Goal: Task Accomplishment & Management: Manage account settings

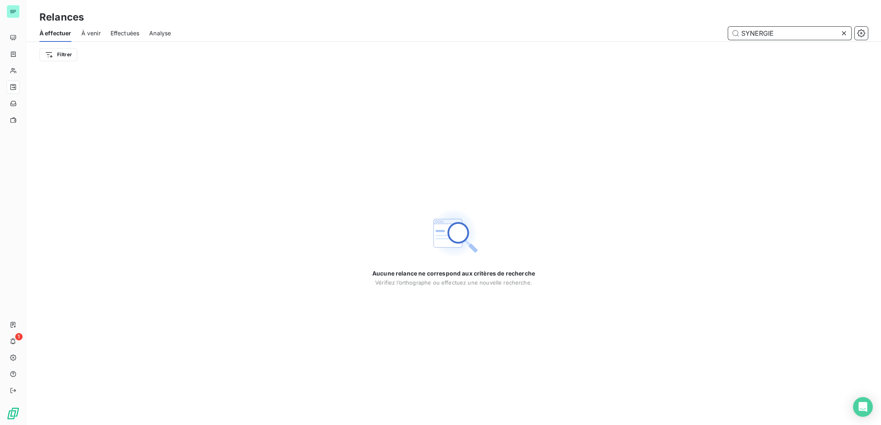
click at [786, 33] on input "SYNERGIE" at bounding box center [789, 33] width 123 height 13
drag, startPoint x: 785, startPoint y: 34, endPoint x: 672, endPoint y: 28, distance: 112.3
click at [728, 28] on input "SYNERGIE" at bounding box center [789, 33] width 123 height 13
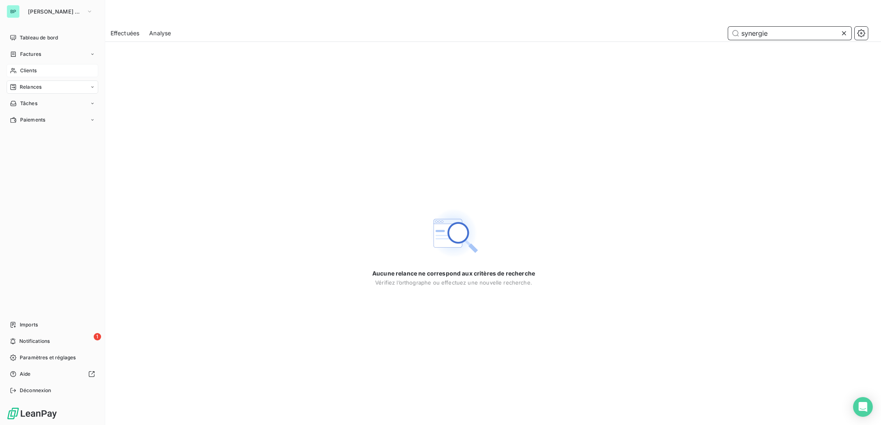
type input "synergie"
click at [24, 71] on span "Clients" at bounding box center [28, 70] width 16 height 7
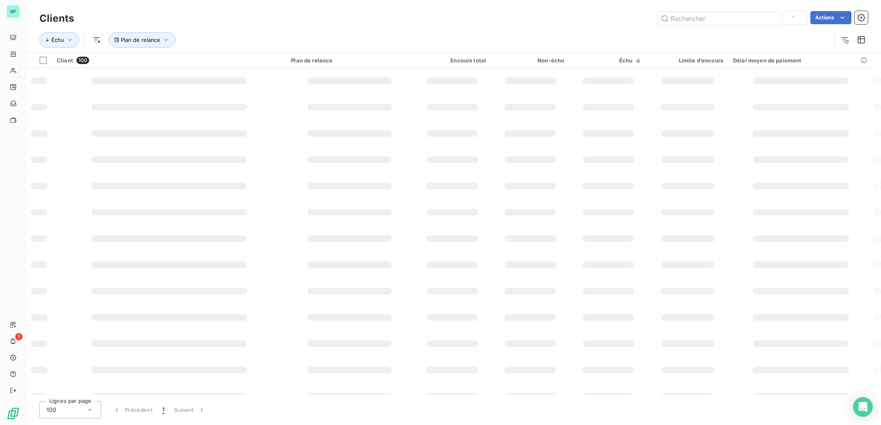
type input "ebts"
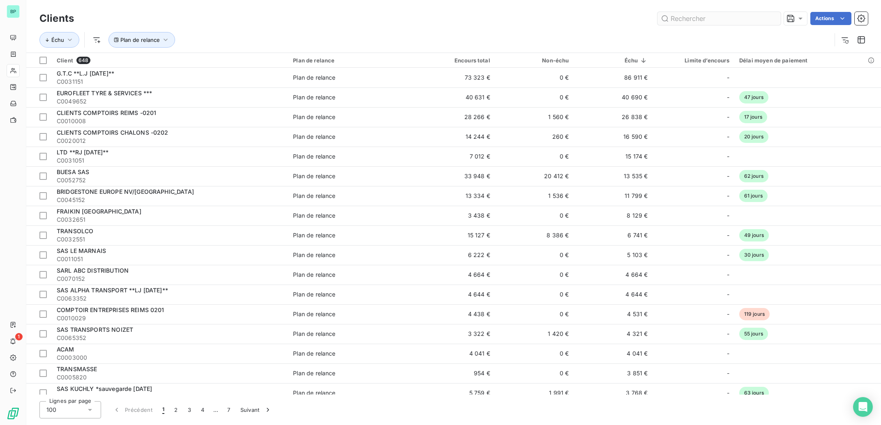
click at [698, 16] on input "text" at bounding box center [718, 18] width 123 height 13
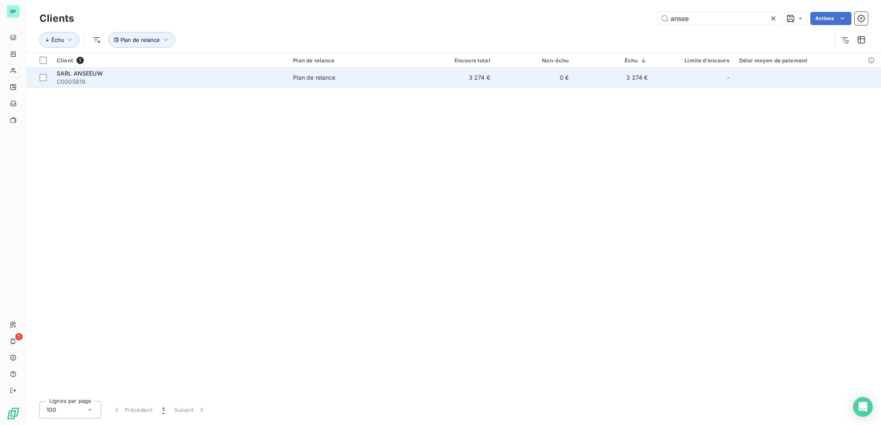
type input "ansee"
click at [457, 84] on td "3 274 €" at bounding box center [455, 78] width 79 height 20
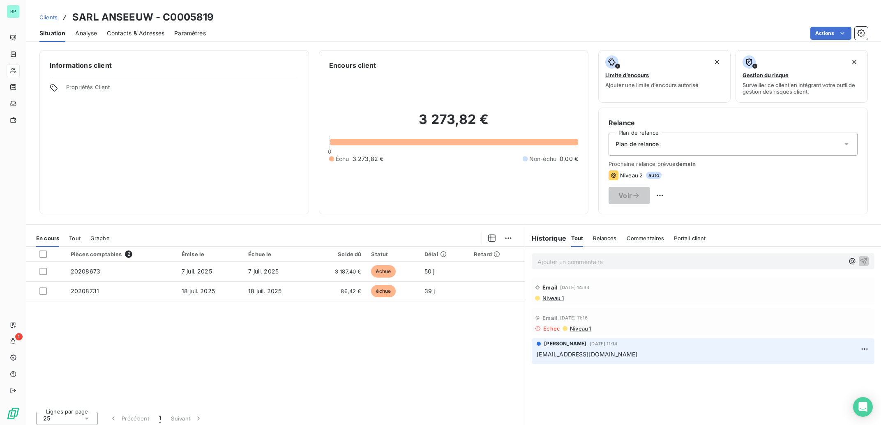
click at [549, 299] on span "Niveau 1" at bounding box center [552, 298] width 22 height 7
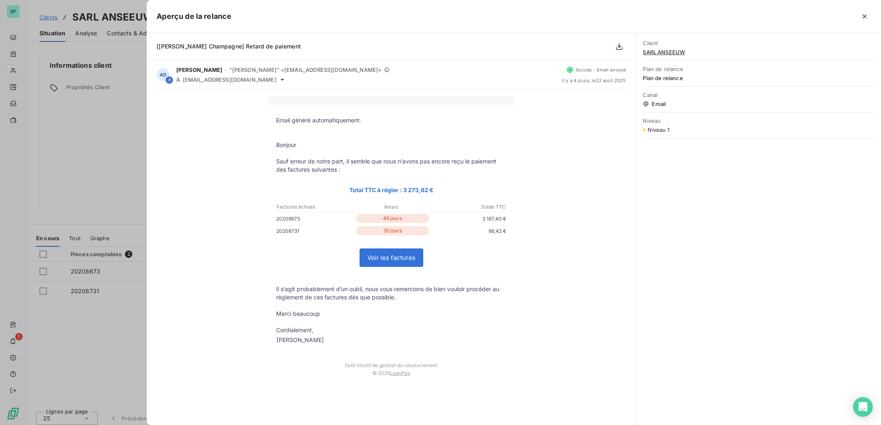
click at [109, 177] on div at bounding box center [440, 212] width 881 height 425
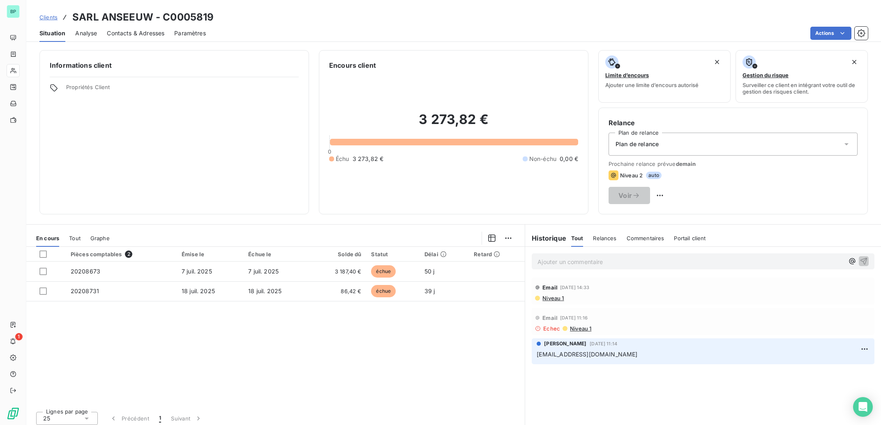
click at [562, 262] on p "Ajouter un commentaire ﻿" at bounding box center [690, 262] width 306 height 10
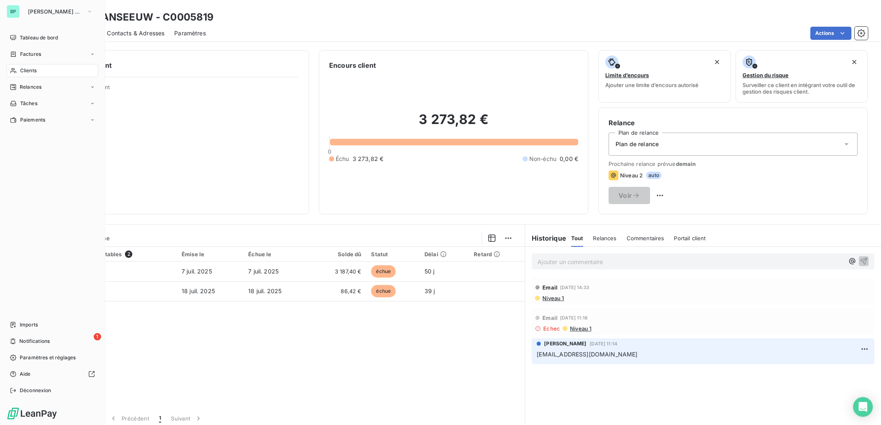
click at [32, 72] on span "Clients" at bounding box center [28, 70] width 16 height 7
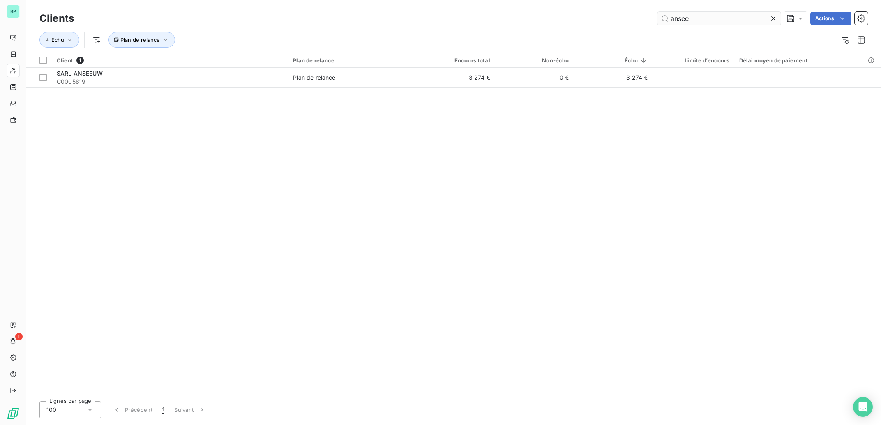
drag, startPoint x: 699, startPoint y: 18, endPoint x: 589, endPoint y: 18, distance: 109.7
click at [657, 18] on input "ansee" at bounding box center [718, 18] width 123 height 13
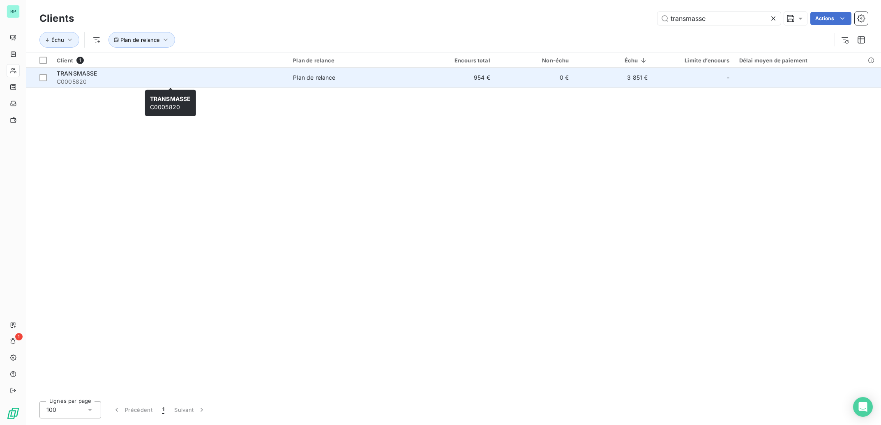
type input "transmasse"
click at [146, 80] on span "C0005820" at bounding box center [170, 82] width 226 height 8
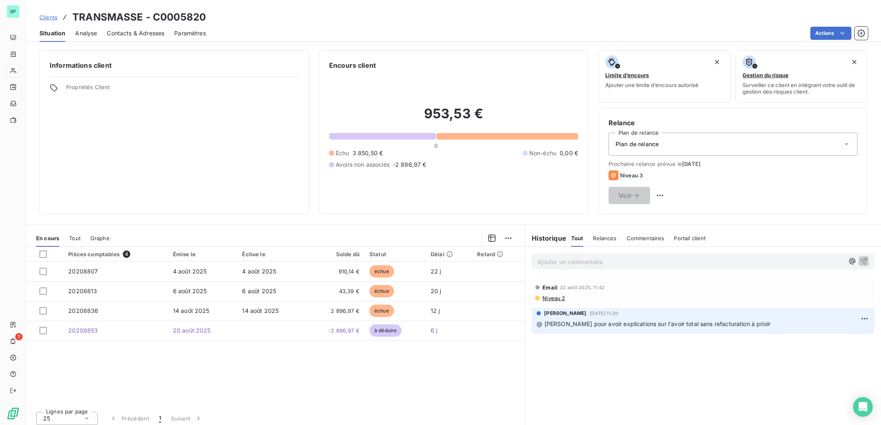
click at [550, 297] on span "Niveau 2" at bounding box center [552, 298] width 23 height 7
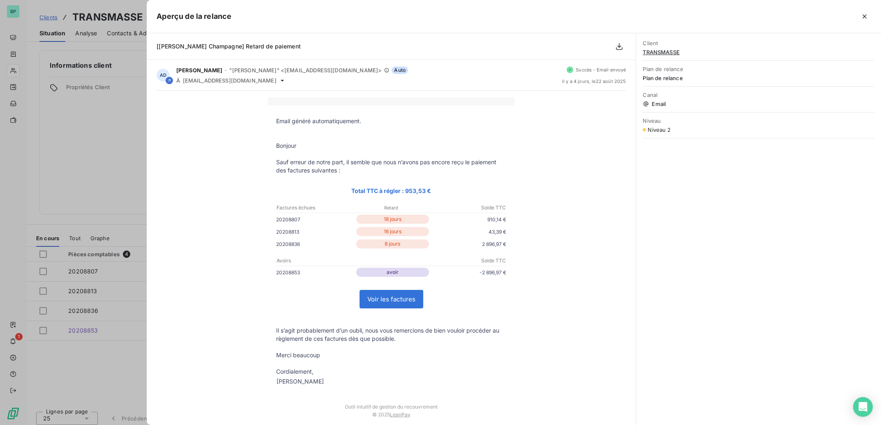
click at [105, 205] on div at bounding box center [440, 212] width 881 height 425
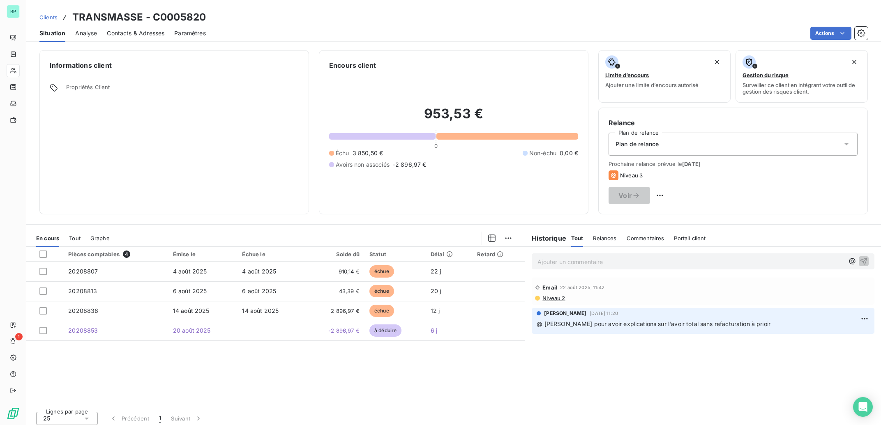
click at [224, 121] on div "Informations client Propriétés Client" at bounding box center [173, 132] width 269 height 164
click at [551, 261] on p "Ajouter un commentaire ﻿" at bounding box center [690, 262] width 306 height 10
click at [552, 298] on span "Niveau 2" at bounding box center [552, 298] width 23 height 7
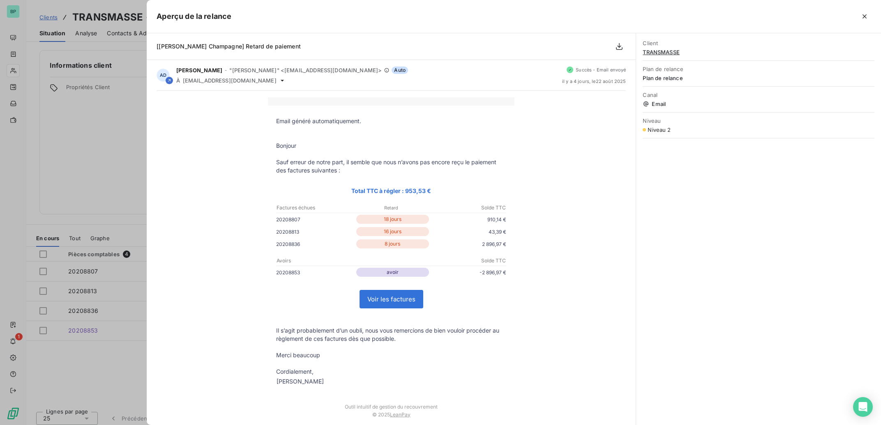
click at [98, 147] on div at bounding box center [440, 212] width 881 height 425
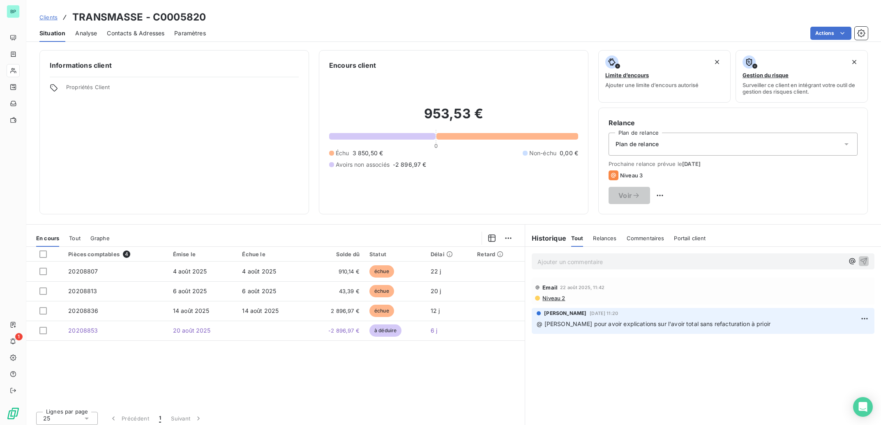
click at [541, 297] on span "Niveau 2" at bounding box center [552, 298] width 23 height 7
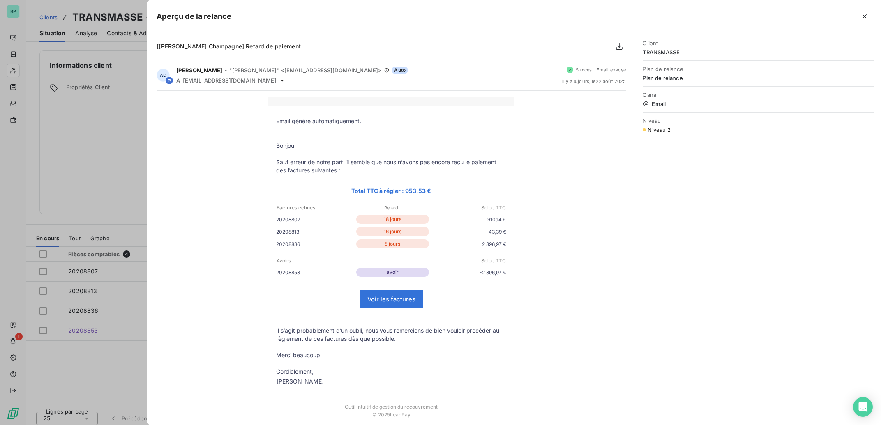
click at [138, 152] on div at bounding box center [440, 212] width 881 height 425
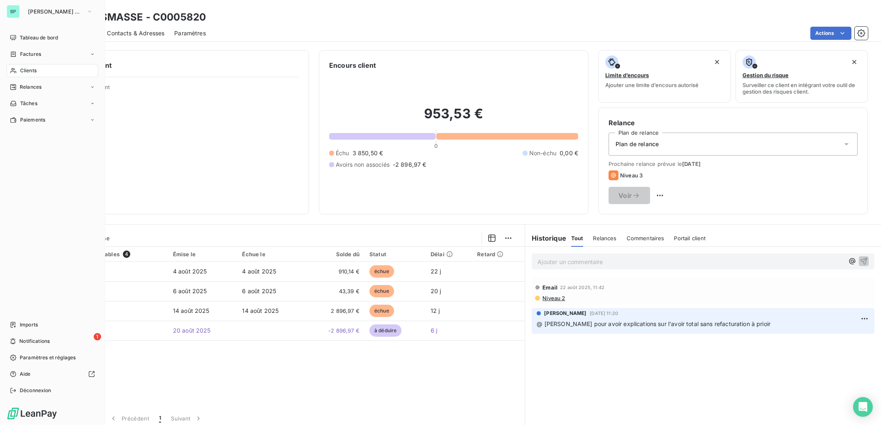
click at [24, 71] on span "Clients" at bounding box center [28, 70] width 16 height 7
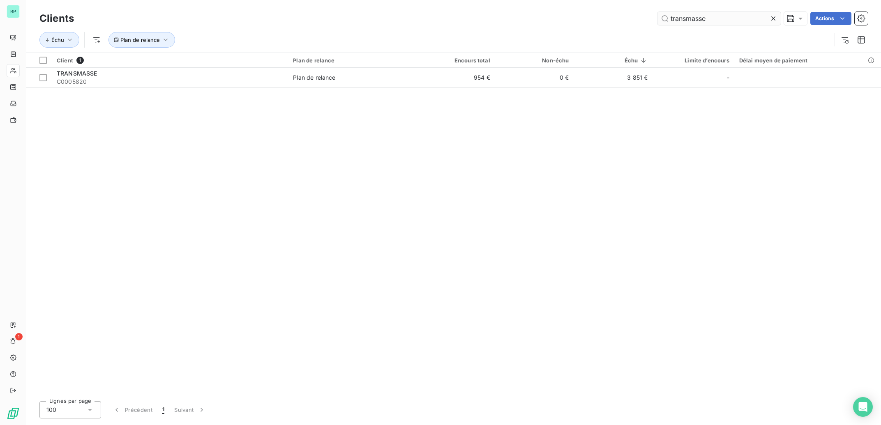
drag, startPoint x: 716, startPoint y: 23, endPoint x: 566, endPoint y: 13, distance: 149.8
click at [657, 13] on input "transmasse" at bounding box center [718, 18] width 123 height 13
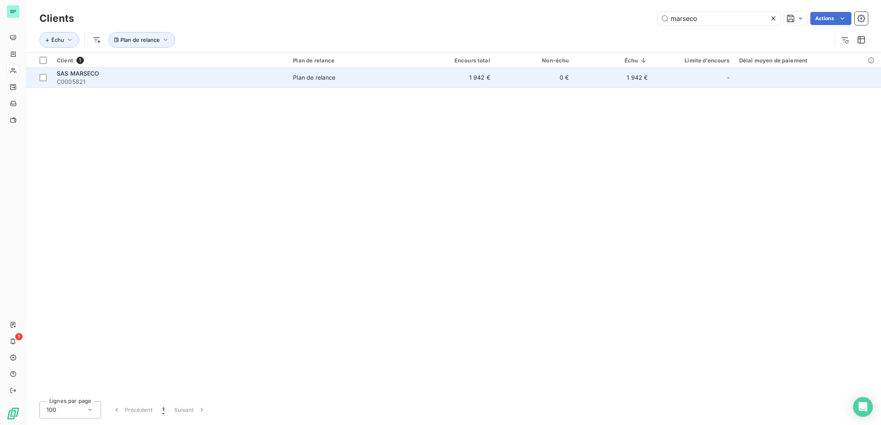
type input "marseco"
click at [392, 75] on span "Plan de relance" at bounding box center [352, 78] width 118 height 8
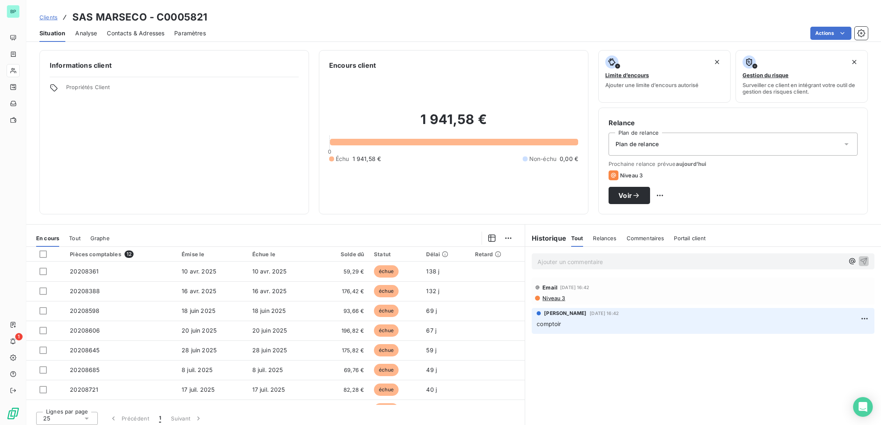
click at [547, 299] on span "Niveau 3" at bounding box center [552, 298] width 23 height 7
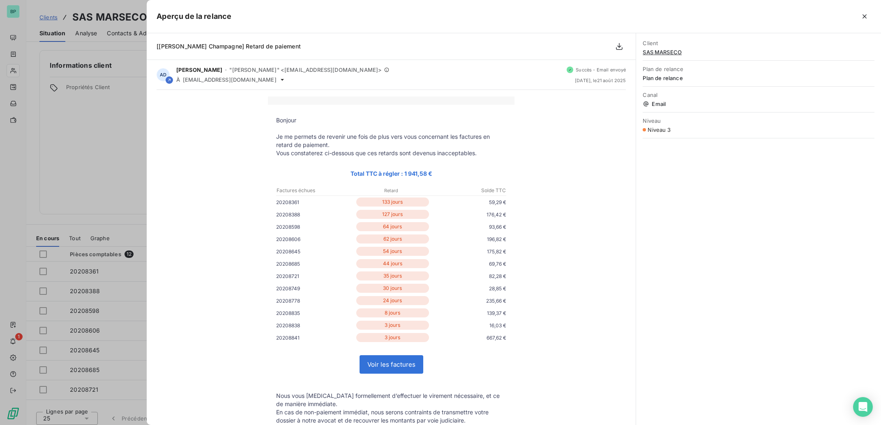
click at [105, 165] on div at bounding box center [440, 212] width 881 height 425
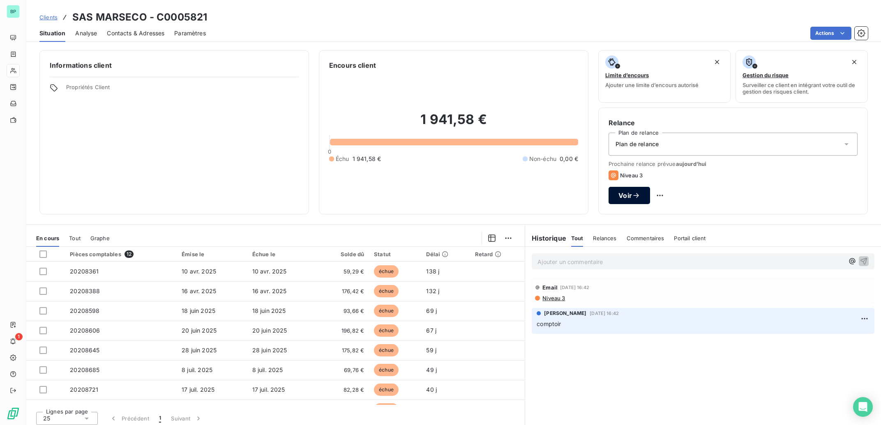
click at [632, 194] on span "Voir" at bounding box center [625, 195] width 14 height 7
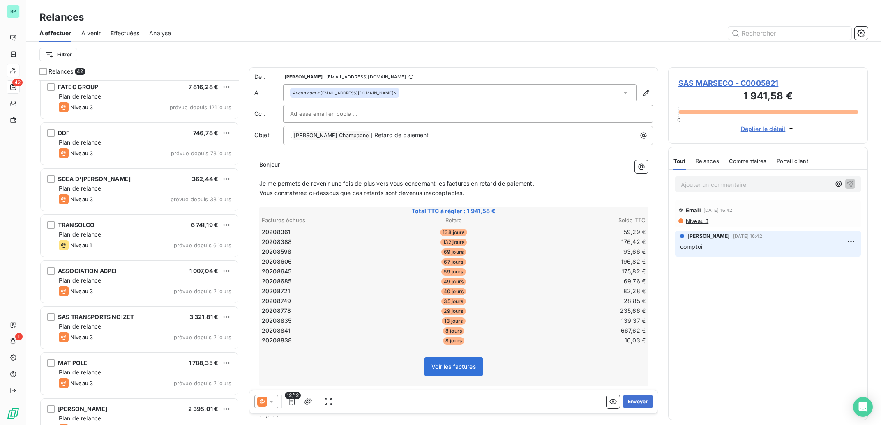
scroll to position [1074, 0]
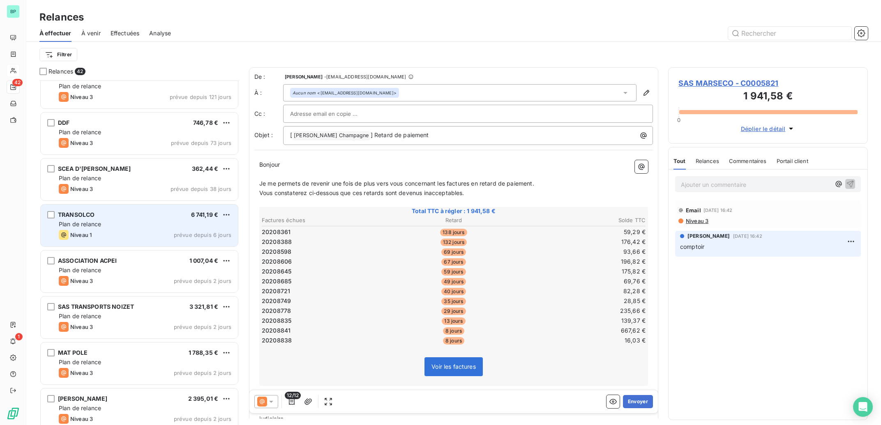
click at [170, 229] on div "TRANSOLCO 6 741,19 € Plan de relance Niveau 1 prévue depuis 6 jours" at bounding box center [139, 226] width 197 height 42
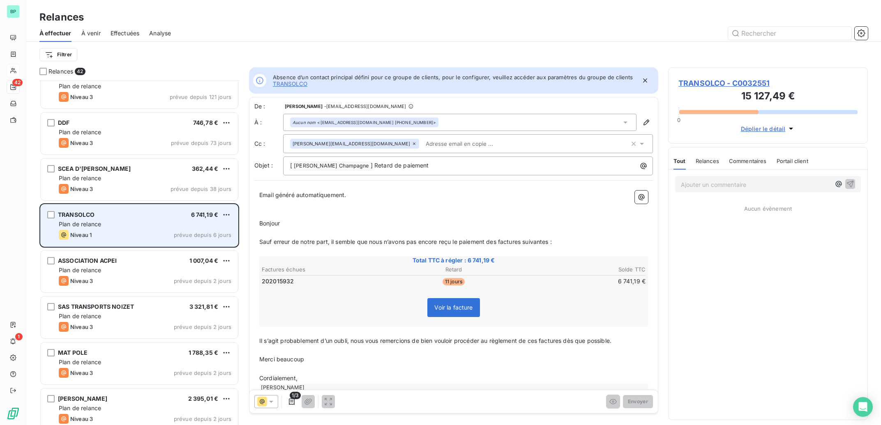
scroll to position [0, 0]
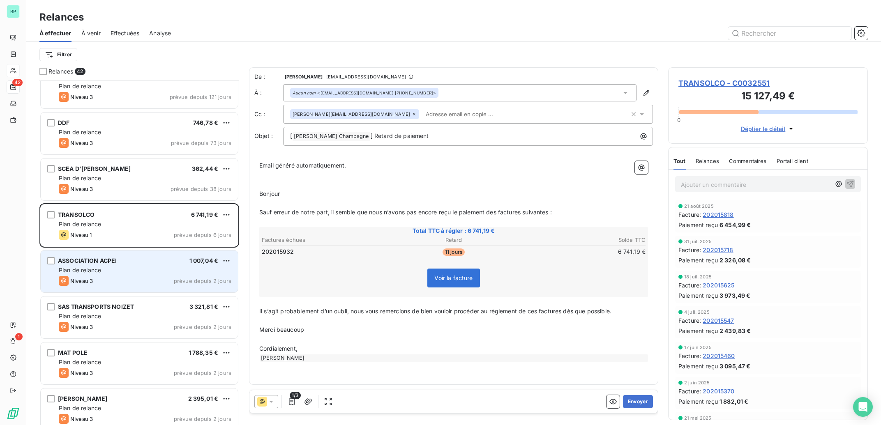
click at [140, 268] on div "Plan de relance" at bounding box center [145, 270] width 173 height 8
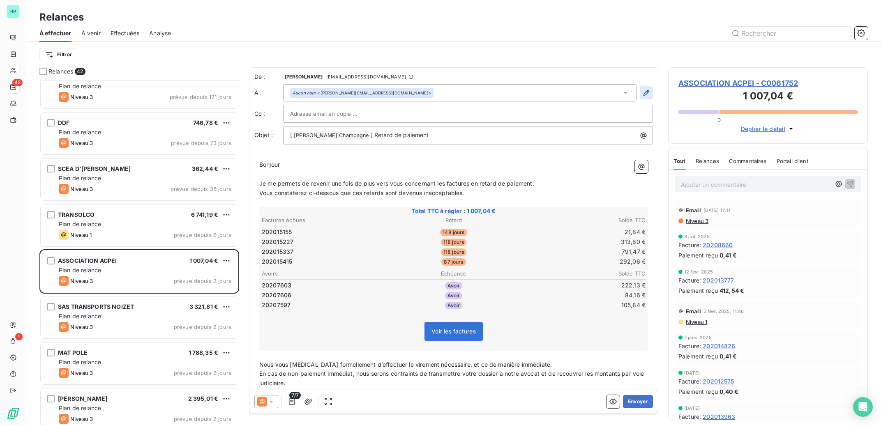
click at [643, 92] on icon "button" at bounding box center [646, 93] width 6 height 6
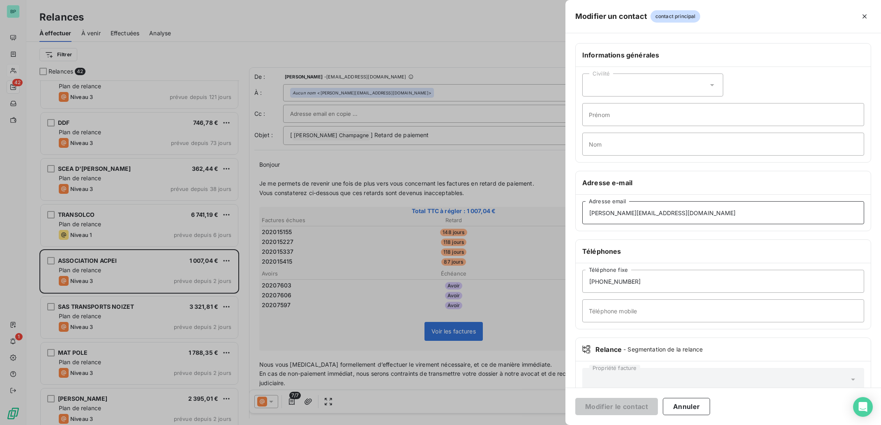
drag, startPoint x: 688, startPoint y: 213, endPoint x: 726, endPoint y: 234, distance: 43.4
click at [494, 425] on div "Modifier un contact contact principal Informations générales Civilité Prénom No…" at bounding box center [440, 425] width 881 height 0
drag, startPoint x: 681, startPoint y: 212, endPoint x: 513, endPoint y: 212, distance: 168.0
click at [582, 212] on input "[PERSON_NAME][EMAIL_ADDRESS][DOMAIN_NAME]" at bounding box center [723, 212] width 282 height 23
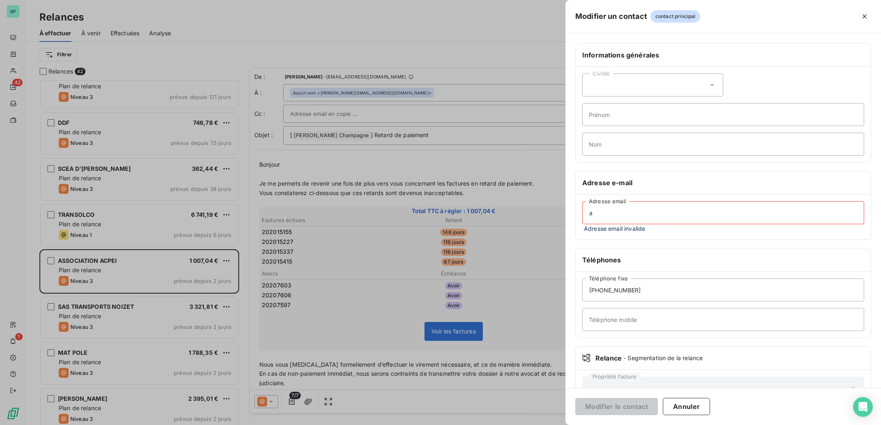
type input "a"
type input "[PERSON_NAME]"
type input "Duong"
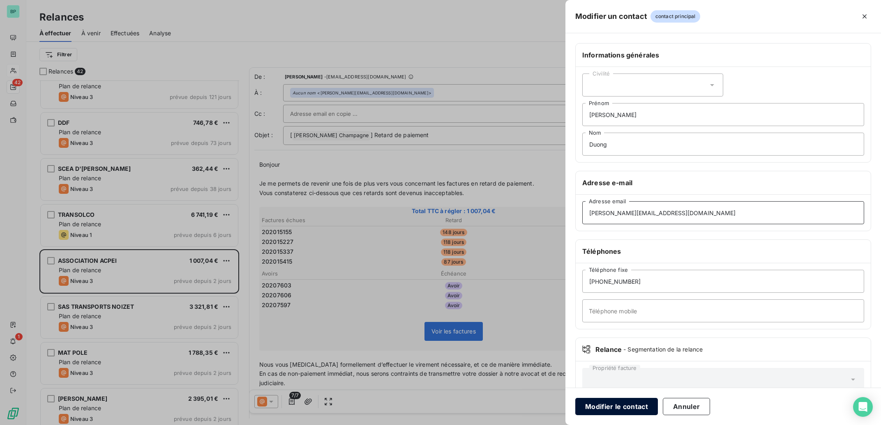
type input "[PERSON_NAME][EMAIL_ADDRESS][DOMAIN_NAME]"
click at [615, 410] on button "Modifier le contact" at bounding box center [616, 406] width 83 height 17
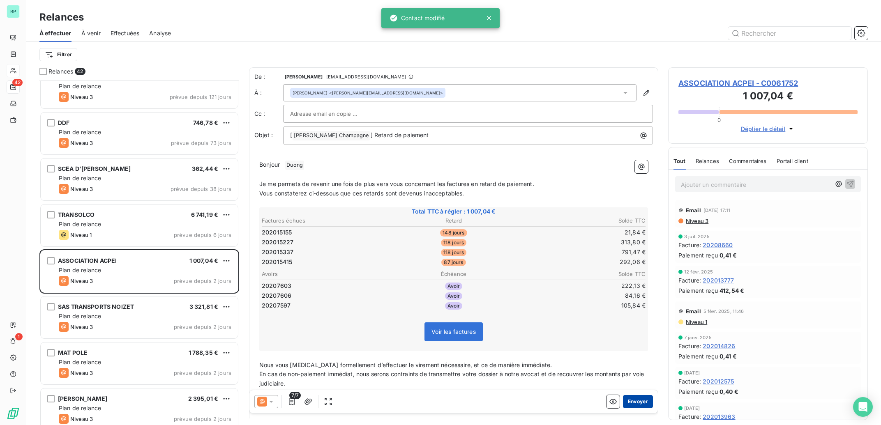
click at [629, 401] on button "Envoyer" at bounding box center [638, 401] width 30 height 13
